Goal: Task Accomplishment & Management: Complete application form

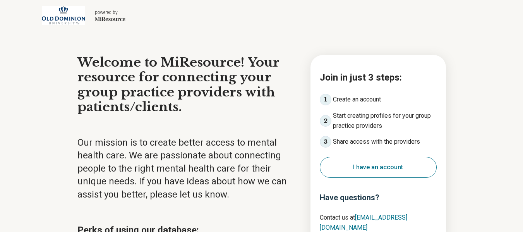
click at [410, 162] on button "I have an account" at bounding box center [378, 167] width 117 height 21
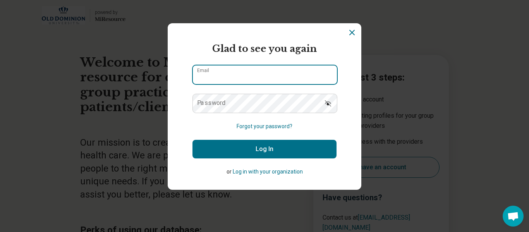
type input "**********"
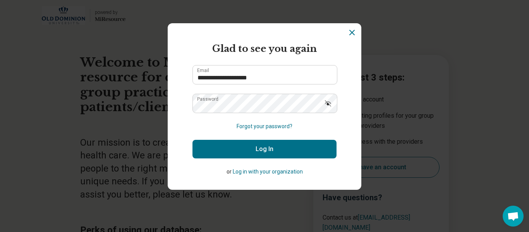
click at [325, 105] on icon "Show password" at bounding box center [328, 103] width 6 height 6
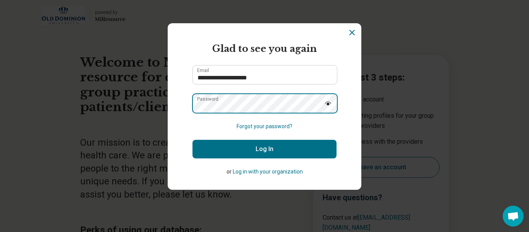
click at [168, 101] on section "**********" at bounding box center [264, 106] width 193 height 166
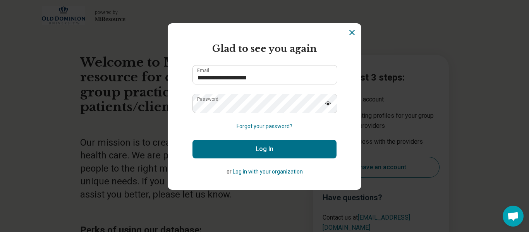
click at [239, 156] on button "Log In" at bounding box center [264, 149] width 144 height 19
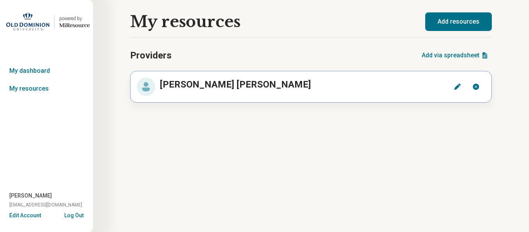
click at [452, 91] on button "Edit" at bounding box center [457, 86] width 19 height 19
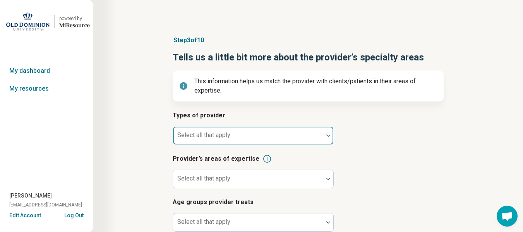
click at [238, 133] on div at bounding box center [248, 138] width 144 height 11
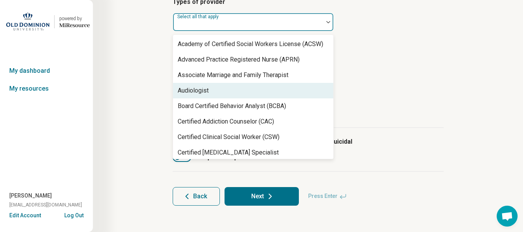
scroll to position [115, 0]
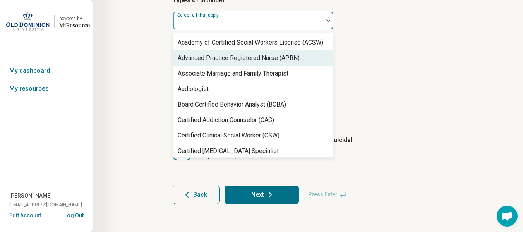
click at [255, 54] on div "Advanced Practice Registered Nurse (APRN)" at bounding box center [239, 57] width 122 height 9
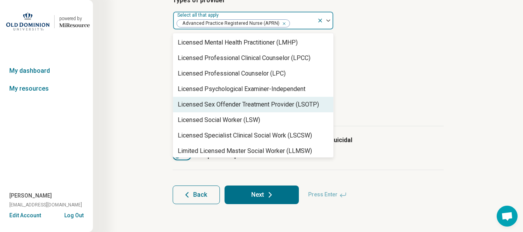
scroll to position [650, 0]
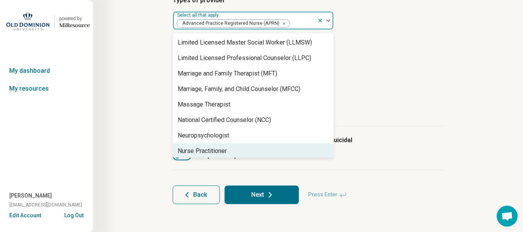
click at [190, 150] on div "Nurse Practitioner" at bounding box center [202, 150] width 49 height 9
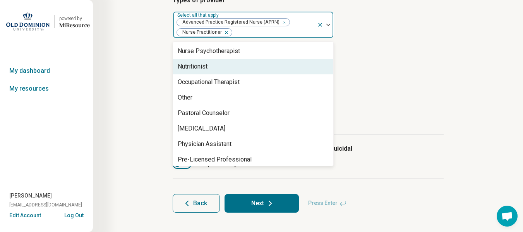
scroll to position [867, 0]
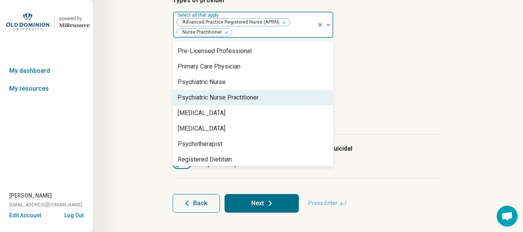
click at [221, 102] on div "Psychiatric Nurse Practitioner" at bounding box center [218, 97] width 81 height 9
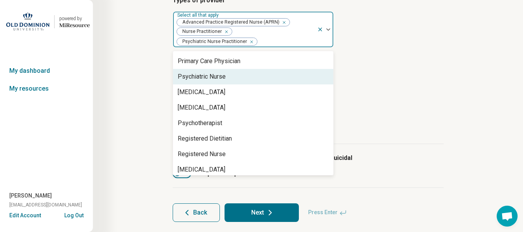
scroll to position [901, 0]
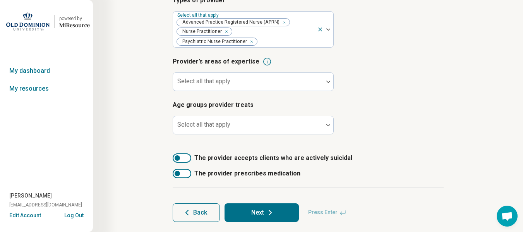
click at [258, 213] on button "Next" at bounding box center [261, 212] width 74 height 19
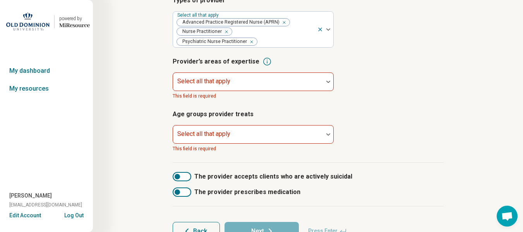
click at [295, 71] on article "Provider’s areas of expertise Select all that apply This field is required" at bounding box center [308, 78] width 271 height 43
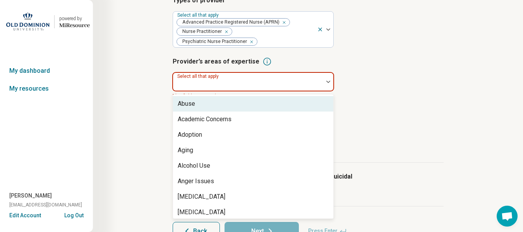
click at [298, 82] on div at bounding box center [248, 84] width 144 height 11
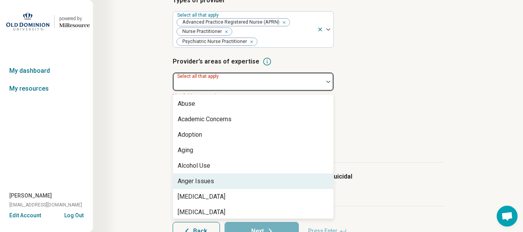
click at [216, 183] on div "Anger Issues" at bounding box center [253, 180] width 160 height 15
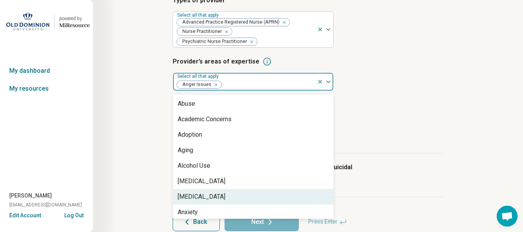
click at [218, 197] on div "[MEDICAL_DATA]" at bounding box center [202, 196] width 48 height 9
click at [217, 197] on div "Anxiety" at bounding box center [253, 196] width 160 height 15
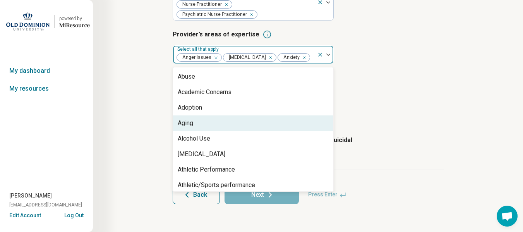
scroll to position [108, 0]
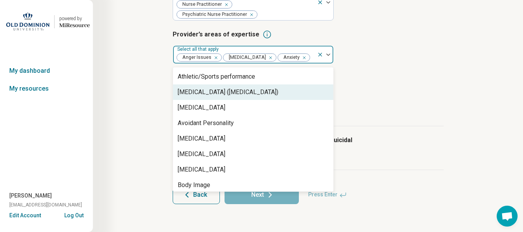
click at [233, 96] on div "[MEDICAL_DATA] ([MEDICAL_DATA])" at bounding box center [228, 91] width 101 height 9
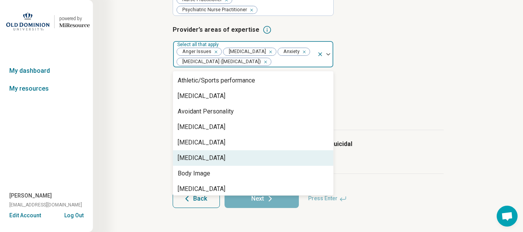
click at [201, 162] on div "[MEDICAL_DATA]" at bounding box center [202, 157] width 48 height 9
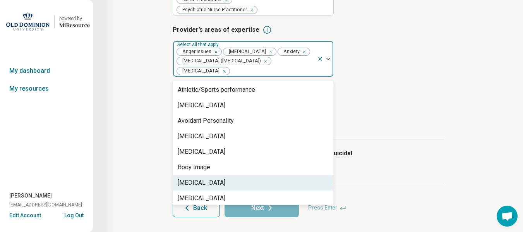
click at [200, 187] on div "[MEDICAL_DATA]" at bounding box center [202, 182] width 48 height 9
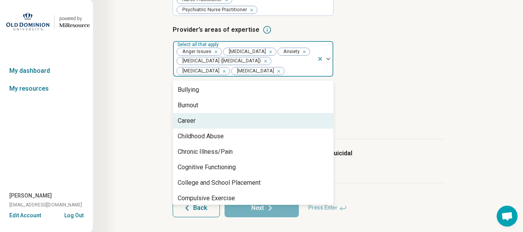
click at [180, 125] on div "Career" at bounding box center [187, 120] width 18 height 9
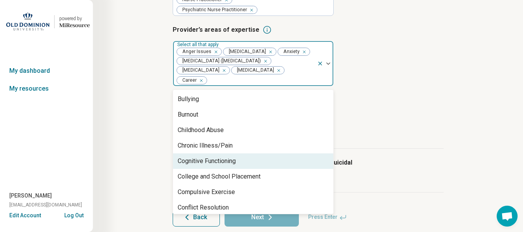
click at [181, 164] on div "Cognitive Functioning" at bounding box center [253, 160] width 160 height 15
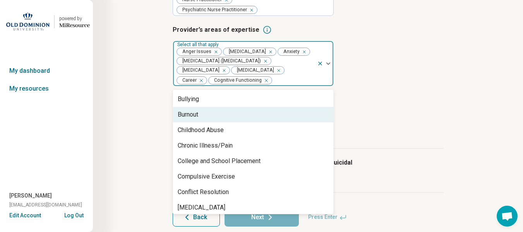
scroll to position [325, 0]
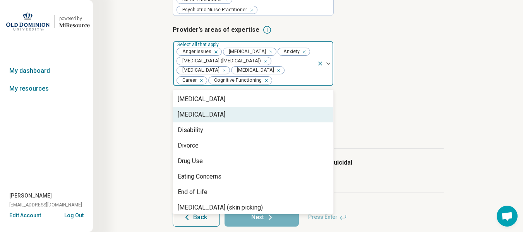
click at [280, 120] on div "[MEDICAL_DATA]" at bounding box center [253, 114] width 160 height 15
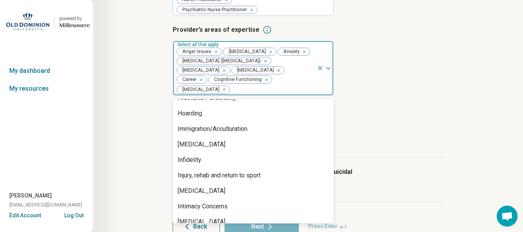
scroll to position [542, 0]
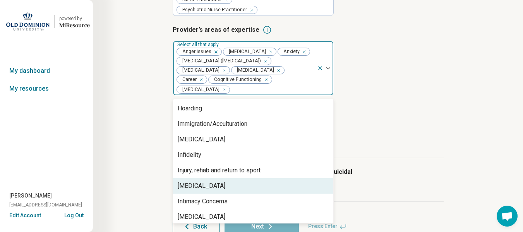
click at [195, 190] on div "[MEDICAL_DATA]" at bounding box center [202, 185] width 48 height 9
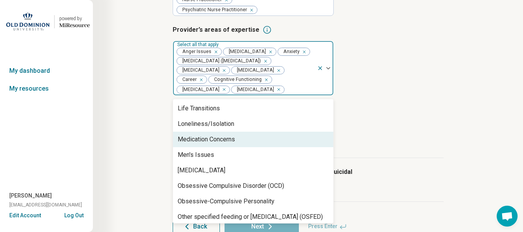
click at [206, 144] on div "Medication Concerns" at bounding box center [206, 139] width 57 height 9
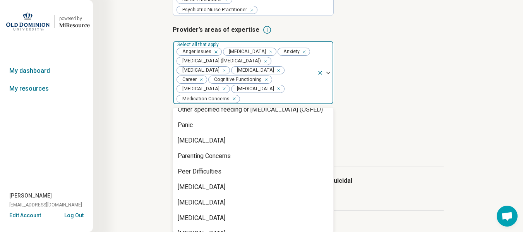
scroll to position [758, 0]
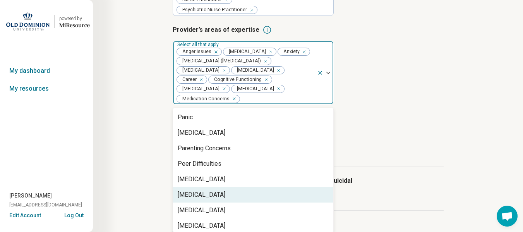
click at [183, 189] on div "[MEDICAL_DATA]" at bounding box center [253, 194] width 160 height 15
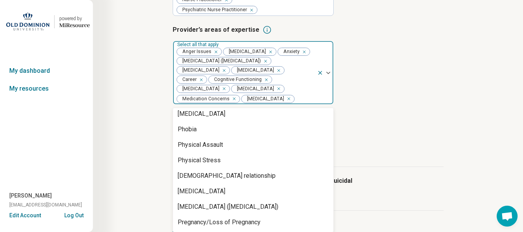
scroll to position [867, 0]
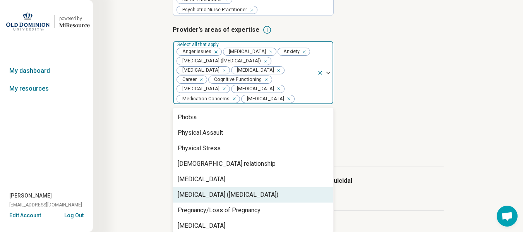
click at [222, 199] on div "[MEDICAL_DATA] ([MEDICAL_DATA])" at bounding box center [253, 194] width 160 height 15
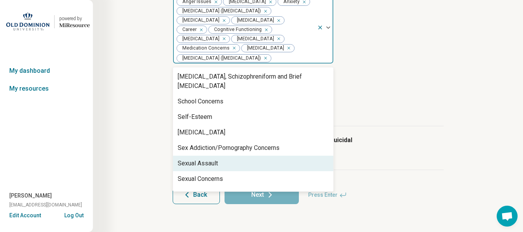
scroll to position [1192, 0]
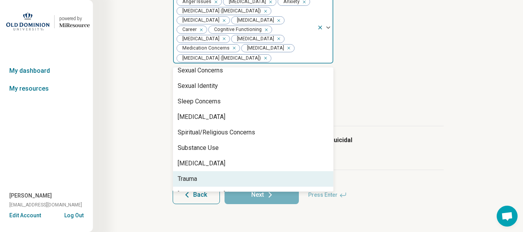
click at [178, 174] on div "Trauma" at bounding box center [187, 178] width 19 height 9
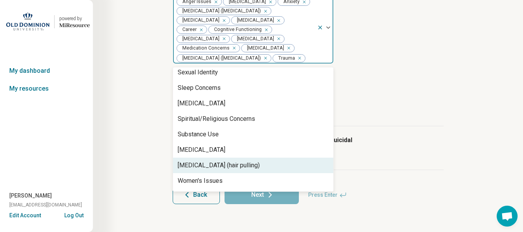
scroll to position [1210, 0]
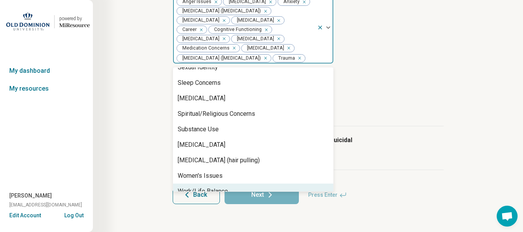
click at [175, 183] on div "Work/Life Balance" at bounding box center [253, 190] width 160 height 15
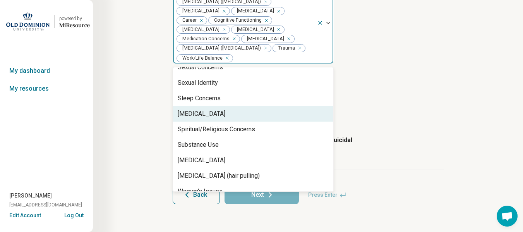
click at [180, 117] on div "[MEDICAL_DATA]" at bounding box center [202, 113] width 48 height 9
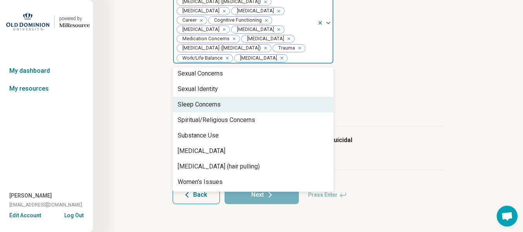
scroll to position [1179, 0]
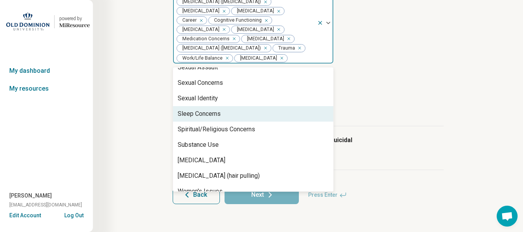
click at [180, 117] on div "Sleep Concerns" at bounding box center [199, 113] width 43 height 9
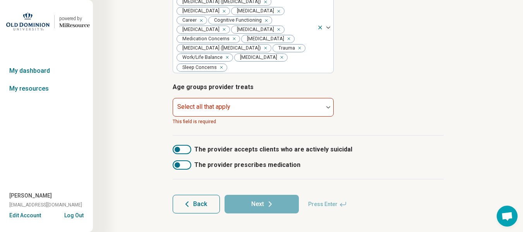
click at [455, 103] on article "Step 3 of 10 Tells us a little bit more about the provider’s specialty areas Th…" at bounding box center [308, 21] width 296 height 414
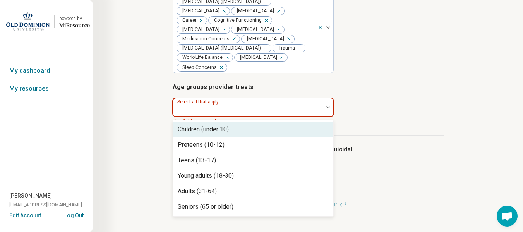
click at [282, 116] on div at bounding box center [248, 110] width 144 height 11
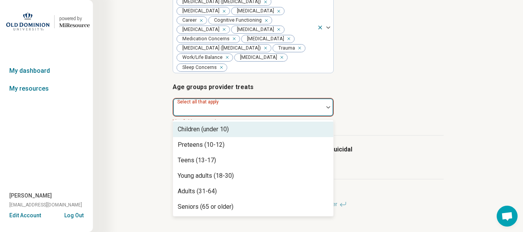
click at [222, 134] on div "Children (under 10)" at bounding box center [203, 129] width 51 height 9
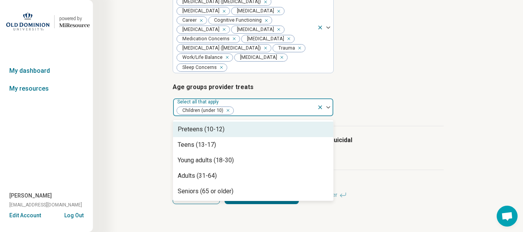
click at [220, 134] on div "Preteens (10-12)" at bounding box center [201, 129] width 47 height 9
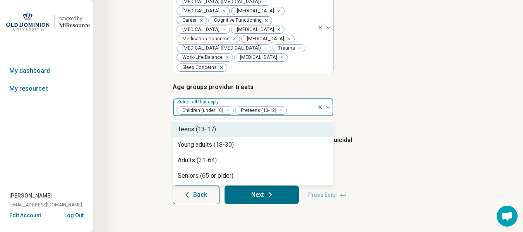
click at [211, 134] on div "Teens (13-17)" at bounding box center [197, 129] width 38 height 9
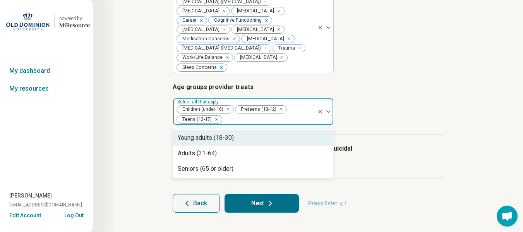
click at [207, 142] on div "Young adults (18-30)" at bounding box center [206, 137] width 56 height 9
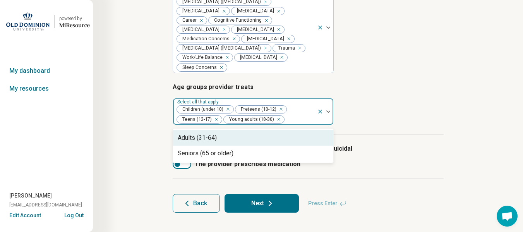
click at [202, 142] on div "Adults (31-64)" at bounding box center [197, 137] width 39 height 9
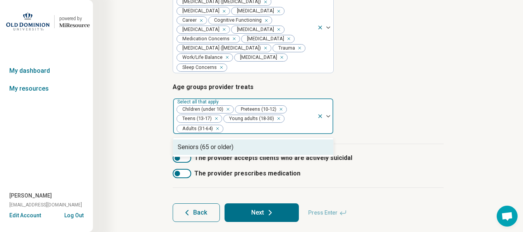
click at [200, 152] on div "Seniors (65 or older)" at bounding box center [206, 146] width 56 height 9
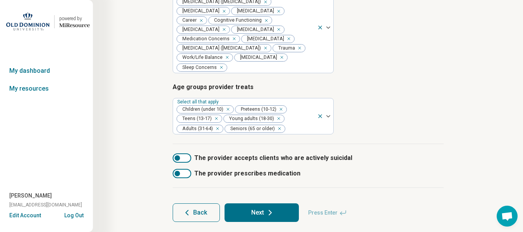
click at [443, 144] on div "Types of provider Select all that apply Advanced Practice Registered Nurse (APR…" at bounding box center [308, 24] width 271 height 239
click at [178, 176] on div at bounding box center [176, 173] width 5 height 5
click at [274, 217] on icon at bounding box center [269, 212] width 9 height 9
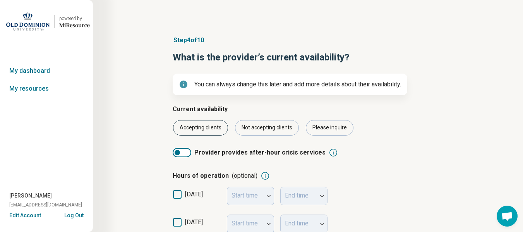
click at [191, 132] on div "Accepting clients" at bounding box center [200, 127] width 55 height 15
drag, startPoint x: 179, startPoint y: 194, endPoint x: 187, endPoint y: 202, distance: 11.2
click at [179, 194] on icon at bounding box center [177, 194] width 9 height 9
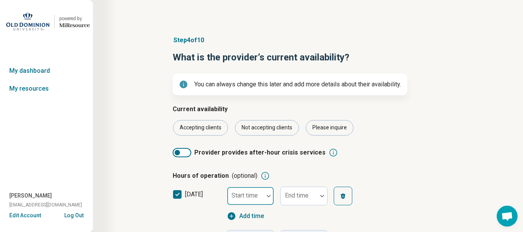
scroll to position [4, 0]
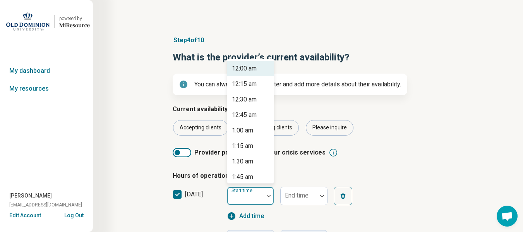
click at [263, 193] on div at bounding box center [268, 196] width 10 height 18
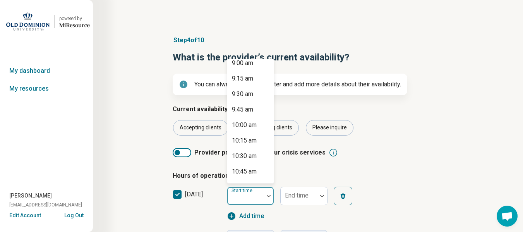
scroll to position [542, 0]
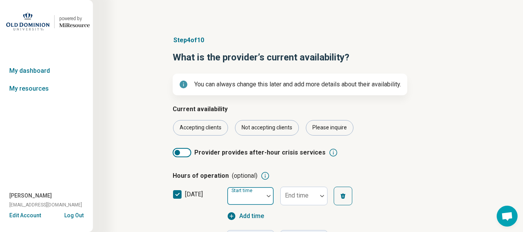
click at [243, 194] on div at bounding box center [245, 198] width 30 height 11
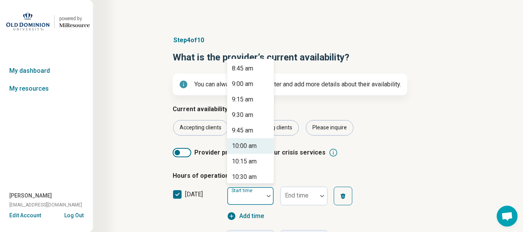
click at [246, 143] on div "10:00 am" at bounding box center [244, 145] width 25 height 9
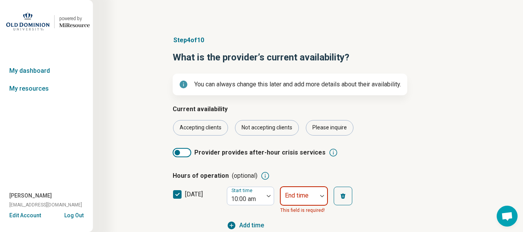
click at [313, 199] on div at bounding box center [299, 198] width 30 height 11
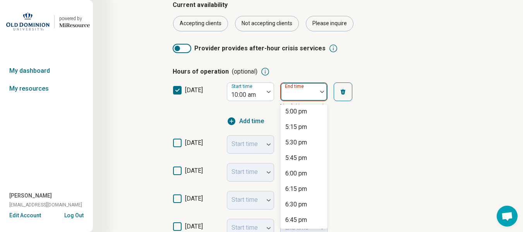
scroll to position [433, 0]
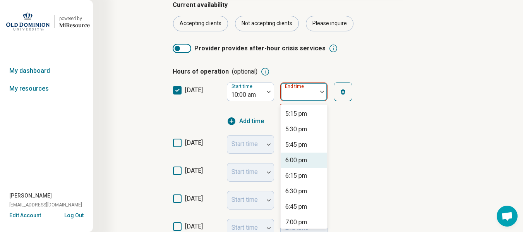
click at [297, 163] on div "6:00 pm" at bounding box center [296, 160] width 22 height 9
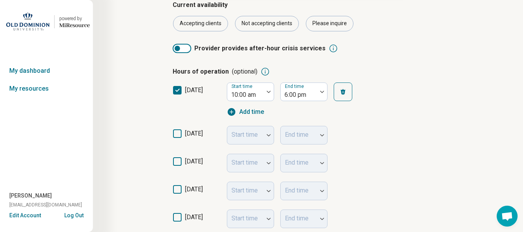
click at [425, 144] on div "[DATE] Start time End time" at bounding box center [308, 135] width 271 height 28
click at [176, 134] on icon at bounding box center [177, 133] width 9 height 9
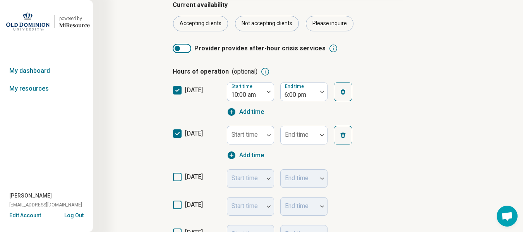
scroll to position [4, 0]
click at [250, 137] on div "Start time" at bounding box center [250, 135] width 47 height 19
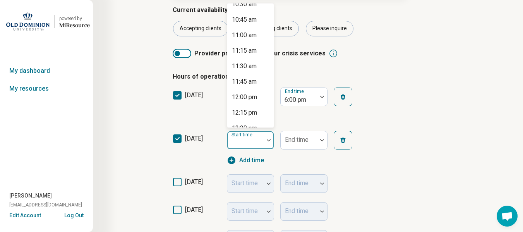
scroll to position [650, 0]
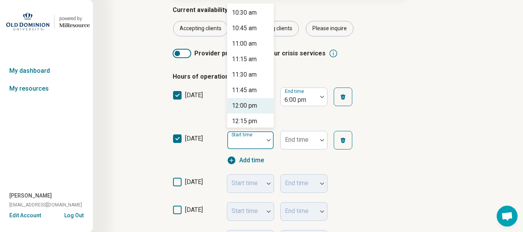
click at [232, 109] on div "12:00 pm" at bounding box center [244, 105] width 25 height 9
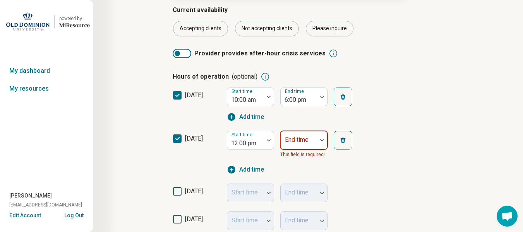
click at [312, 140] on div at bounding box center [299, 143] width 30 height 11
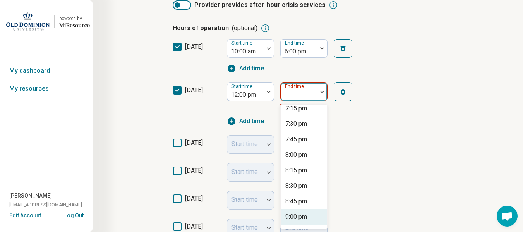
scroll to position [433, 0]
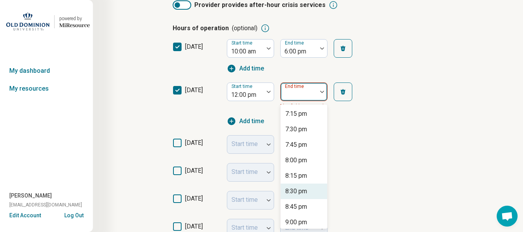
click at [301, 190] on div "8:30 pm" at bounding box center [296, 190] width 22 height 9
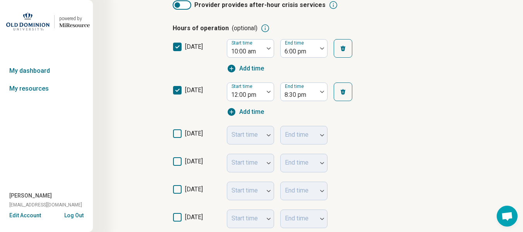
click at [173, 135] on label "[DATE]" at bounding box center [197, 136] width 48 height 15
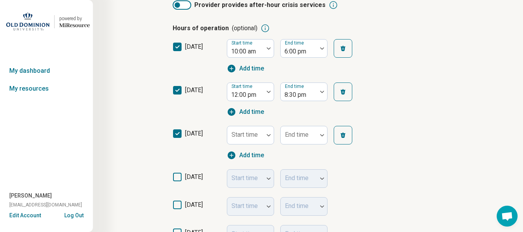
scroll to position [4, 0]
click at [241, 134] on div "Start time" at bounding box center [250, 135] width 47 height 19
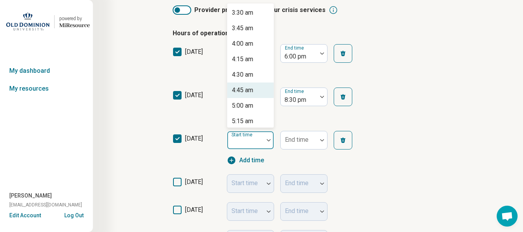
scroll to position [325, 0]
click at [241, 86] on div "6:30 am" at bounding box center [242, 90] width 21 height 9
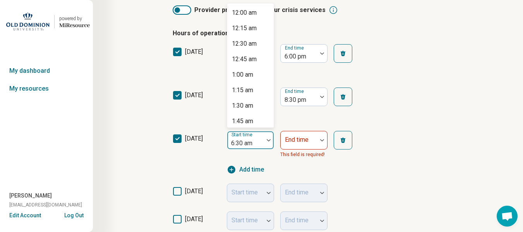
click at [268, 139] on img at bounding box center [269, 140] width 4 height 2
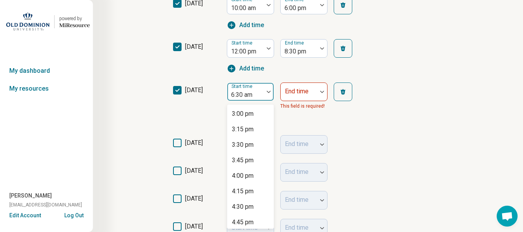
scroll to position [1059, 0]
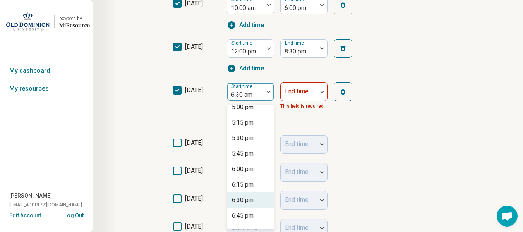
click at [246, 198] on div "6:30 pm" at bounding box center [243, 199] width 22 height 9
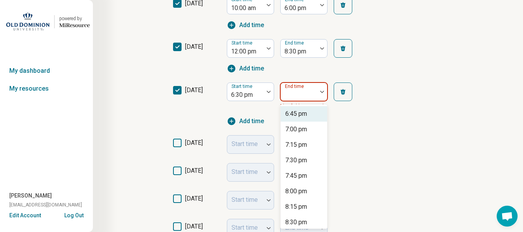
click at [307, 83] on div at bounding box center [299, 91] width 36 height 17
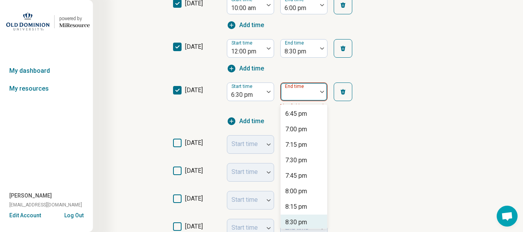
click at [292, 217] on div "8:30 pm" at bounding box center [296, 221] width 22 height 9
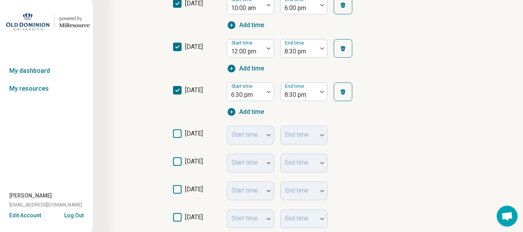
click at [179, 135] on icon at bounding box center [177, 133] width 9 height 9
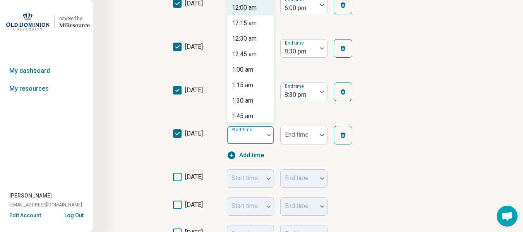
click at [269, 137] on div at bounding box center [268, 135] width 10 height 18
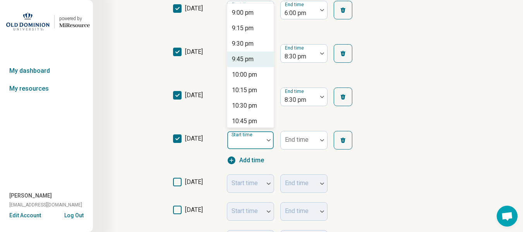
scroll to position [1083, 0]
click at [232, 73] on div "6:30 pm" at bounding box center [243, 74] width 22 height 9
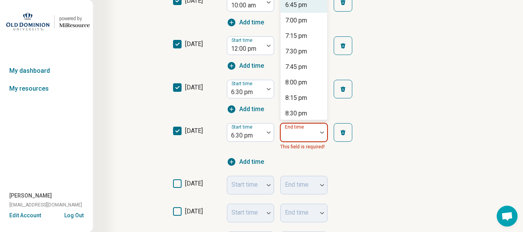
click at [286, 144] on div "21 results available. Use Up and Down to choose options, press Enter to select …" at bounding box center [303, 137] width 47 height 28
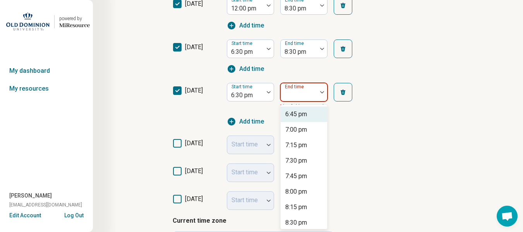
scroll to position [234, 0]
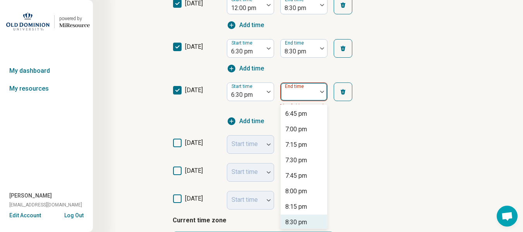
click at [290, 222] on div "8:30 pm" at bounding box center [296, 221] width 22 height 9
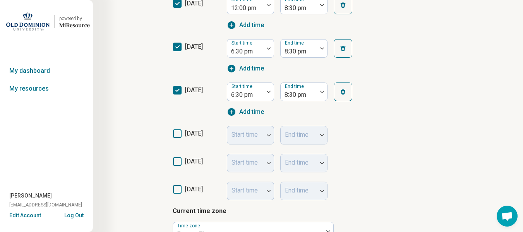
click at [347, 170] on div "Start time End time" at bounding box center [296, 163] width 139 height 19
click at [178, 132] on icon at bounding box center [177, 133] width 9 height 9
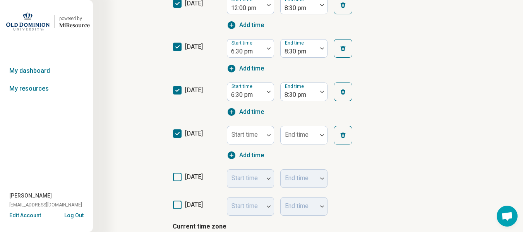
scroll to position [4, 0]
click at [268, 133] on div at bounding box center [268, 135] width 10 height 18
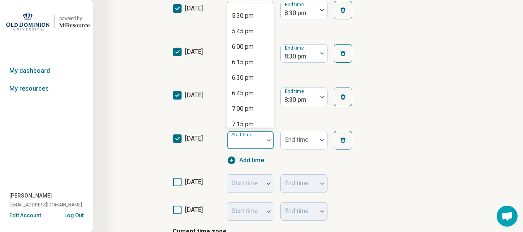
scroll to position [1040, 0]
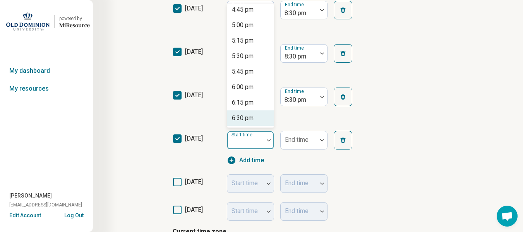
click at [243, 117] on div "6:30 pm" at bounding box center [243, 117] width 22 height 9
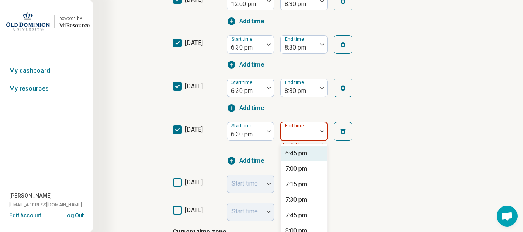
click at [297, 142] on div "21 results available. Use Up and Down to choose options, press Enter to select …" at bounding box center [303, 136] width 47 height 28
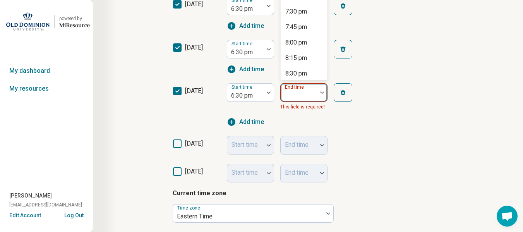
scroll to position [277, 0]
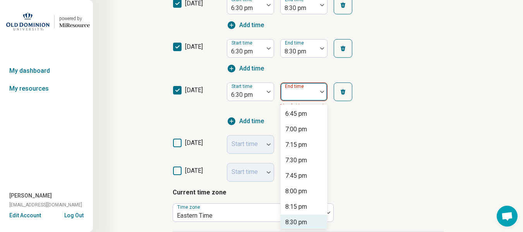
click at [290, 218] on div "8:30 pm" at bounding box center [296, 221] width 22 height 9
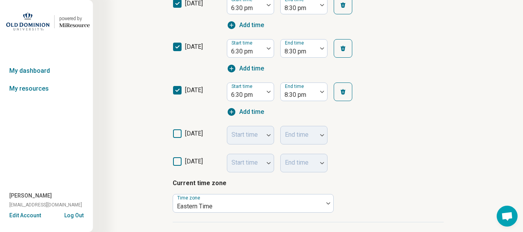
click at [376, 154] on div "[DATE] Start time End time" at bounding box center [308, 160] width 271 height 23
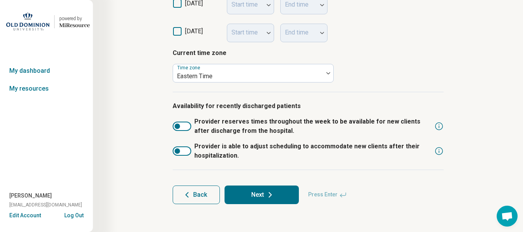
click at [275, 200] on button "Next" at bounding box center [261, 194] width 74 height 19
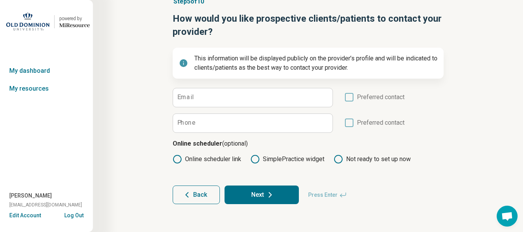
scroll to position [0, 0]
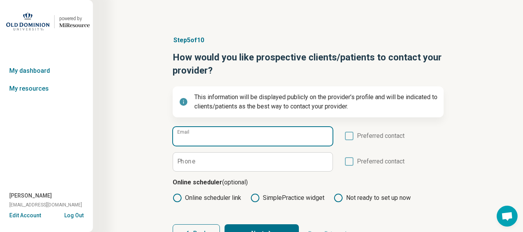
click at [192, 142] on input "Email" at bounding box center [252, 136] width 159 height 19
click at [228, 144] on input "Email" at bounding box center [252, 136] width 159 height 19
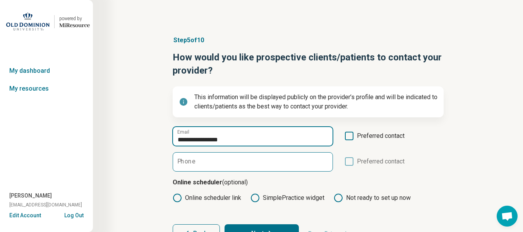
type input "**********"
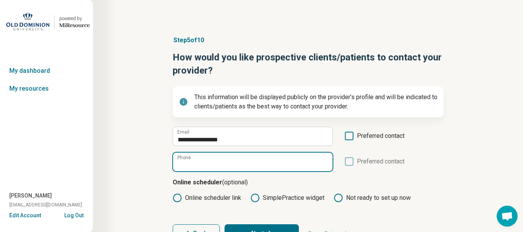
click at [236, 154] on input "Phone" at bounding box center [252, 161] width 159 height 19
type input "**********"
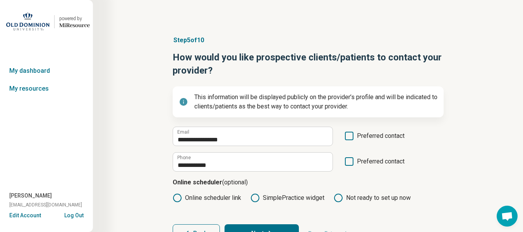
click at [422, 171] on div "**********" at bounding box center [308, 161] width 271 height 19
click at [179, 198] on icon at bounding box center [177, 197] width 9 height 9
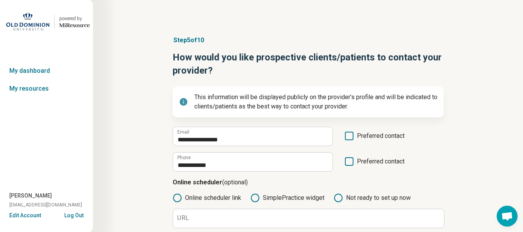
click at [349, 157] on icon at bounding box center [349, 161] width 9 height 9
click at [347, 160] on icon at bounding box center [349, 161] width 9 height 9
click at [349, 137] on icon at bounding box center [349, 136] width 9 height 9
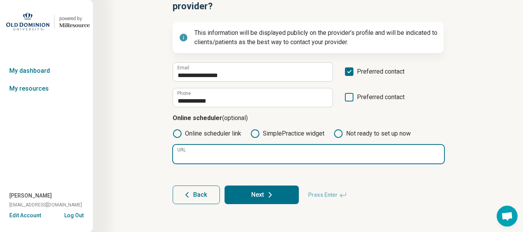
click at [193, 150] on input "URL" at bounding box center [308, 154] width 271 height 19
paste input "**********"
type input "**********"
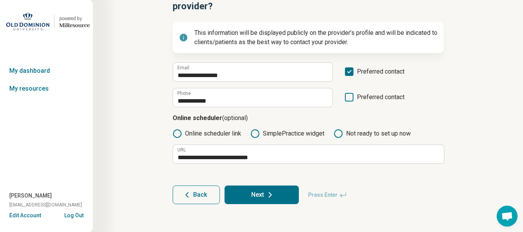
click at [253, 195] on button "Next" at bounding box center [261, 194] width 74 height 19
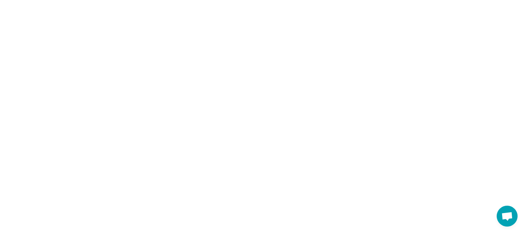
scroll to position [0, 0]
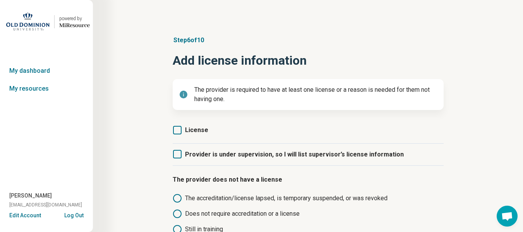
click at [180, 128] on icon at bounding box center [177, 130] width 9 height 9
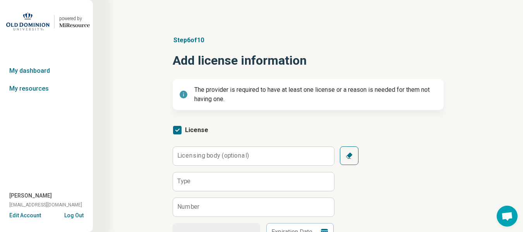
scroll to position [4, 0]
click at [196, 152] on label "Licensing body (optional)" at bounding box center [213, 155] width 72 height 6
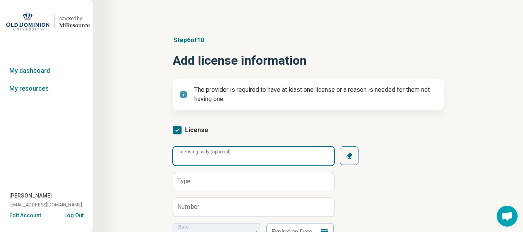
click at [196, 152] on input "Licensing body (optional)" at bounding box center [253, 156] width 161 height 19
click at [250, 162] on input "Licensing body (optional)" at bounding box center [253, 156] width 161 height 19
